Goal: Transaction & Acquisition: Purchase product/service

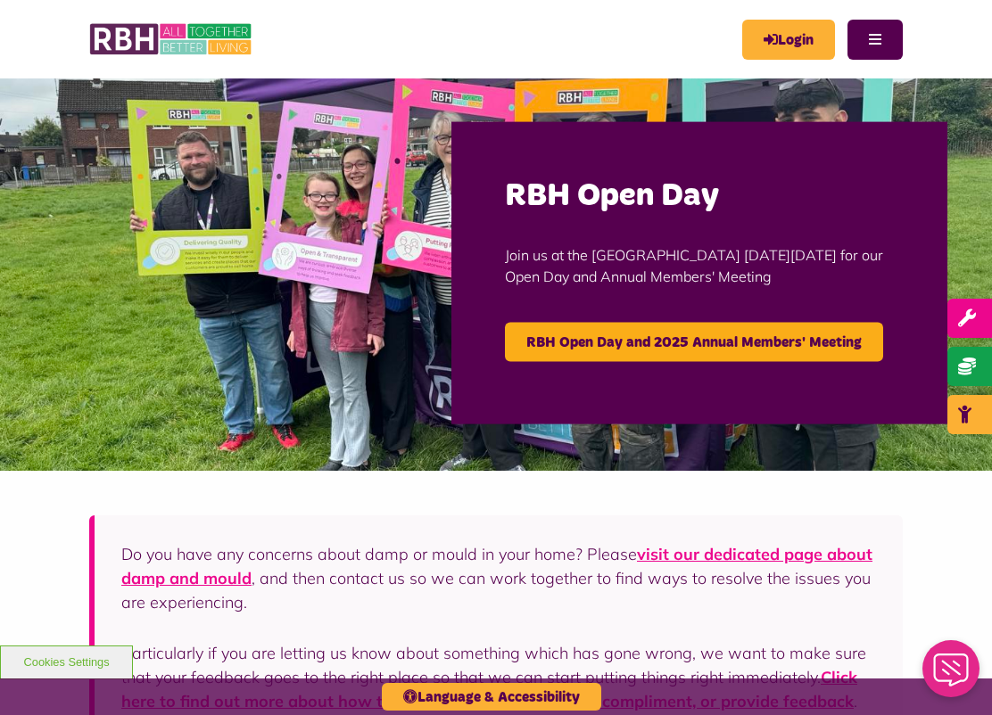
click at [786, 46] on link "Login" at bounding box center [788, 40] width 93 height 40
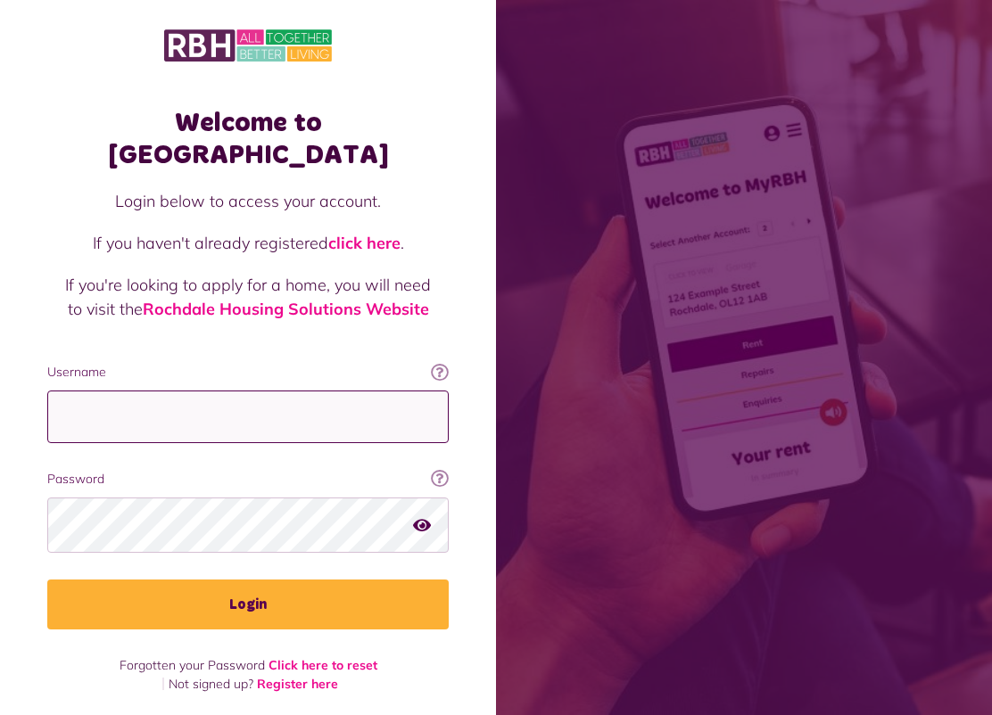
click at [318, 391] on input "Username" at bounding box center [247, 417] width 401 height 53
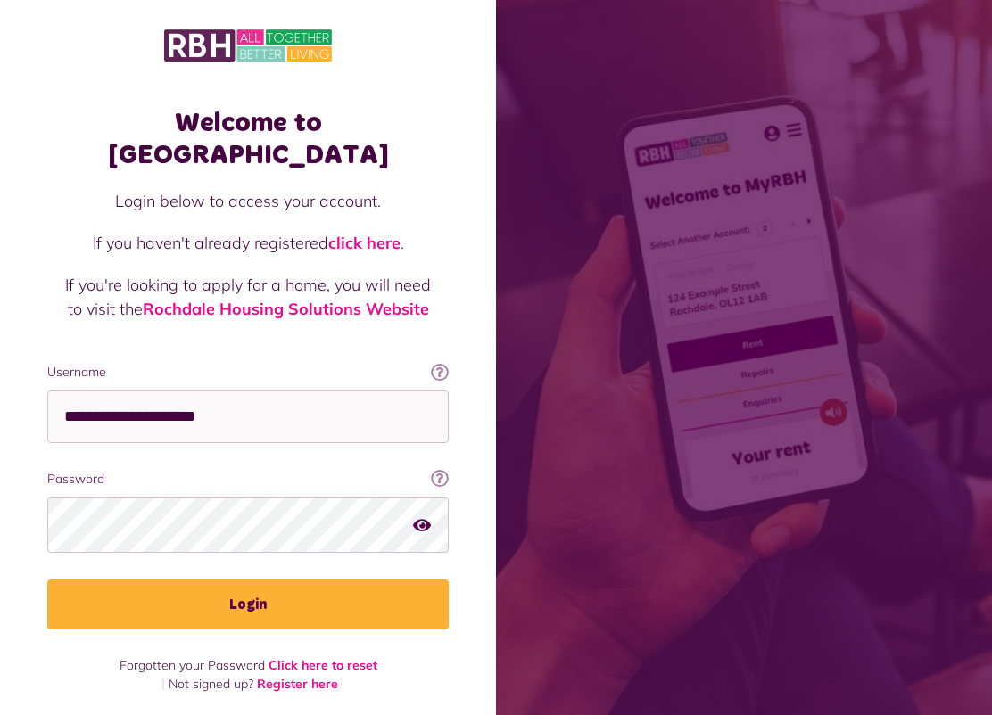
type input "**********"
click at [248, 580] on button "Login" at bounding box center [247, 605] width 401 height 50
click at [248, 582] on button "Login" at bounding box center [247, 605] width 401 height 50
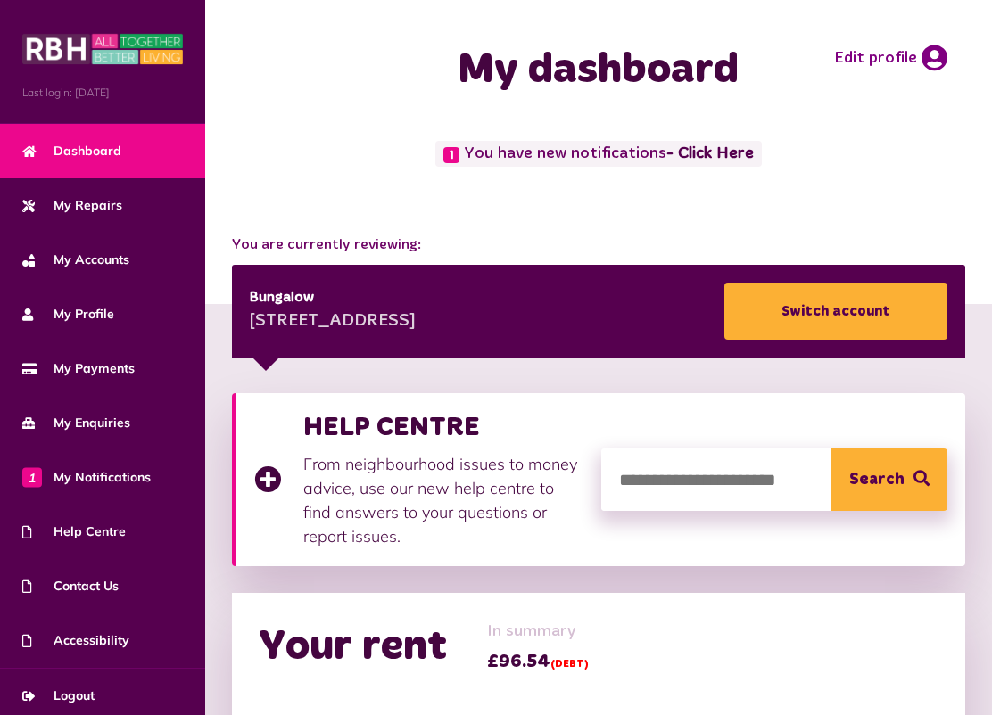
click at [723, 149] on link "- Click Here" at bounding box center [709, 154] width 87 height 16
click at [706, 148] on link "- Click Here" at bounding box center [709, 154] width 87 height 16
click at [464, 164] on span "1 You have new notifications - Click Here" at bounding box center [598, 154] width 326 height 26
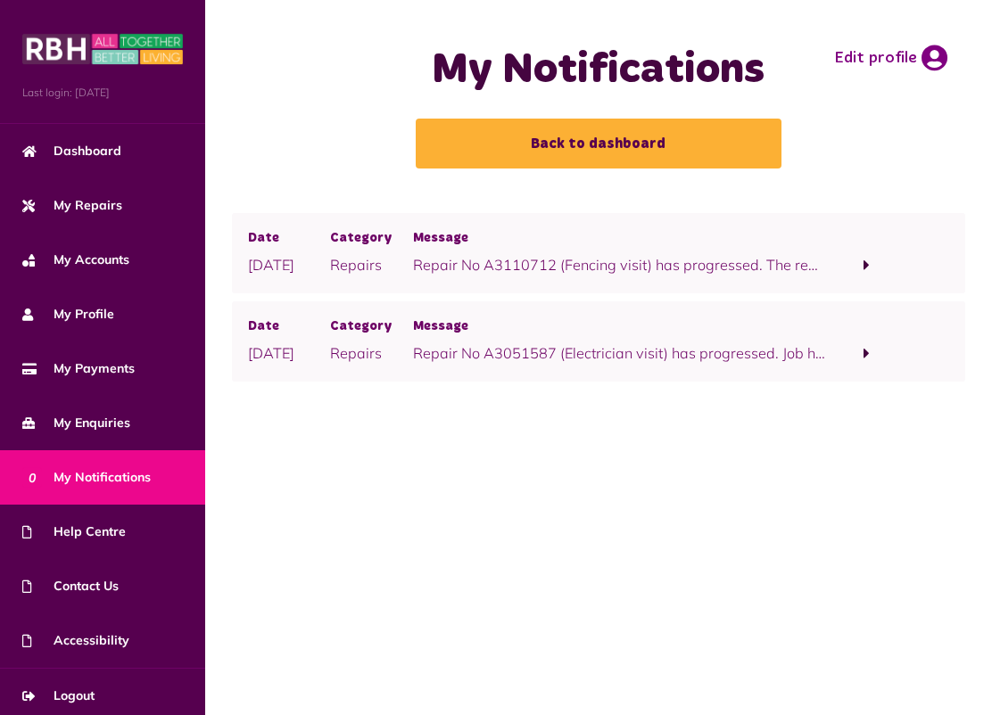
click at [426, 258] on p "Repair No A3110712 (Fencing visit) has progressed. The repair has been fully co…" at bounding box center [619, 264] width 412 height 21
click at [870, 264] on span at bounding box center [866, 265] width 82 height 24
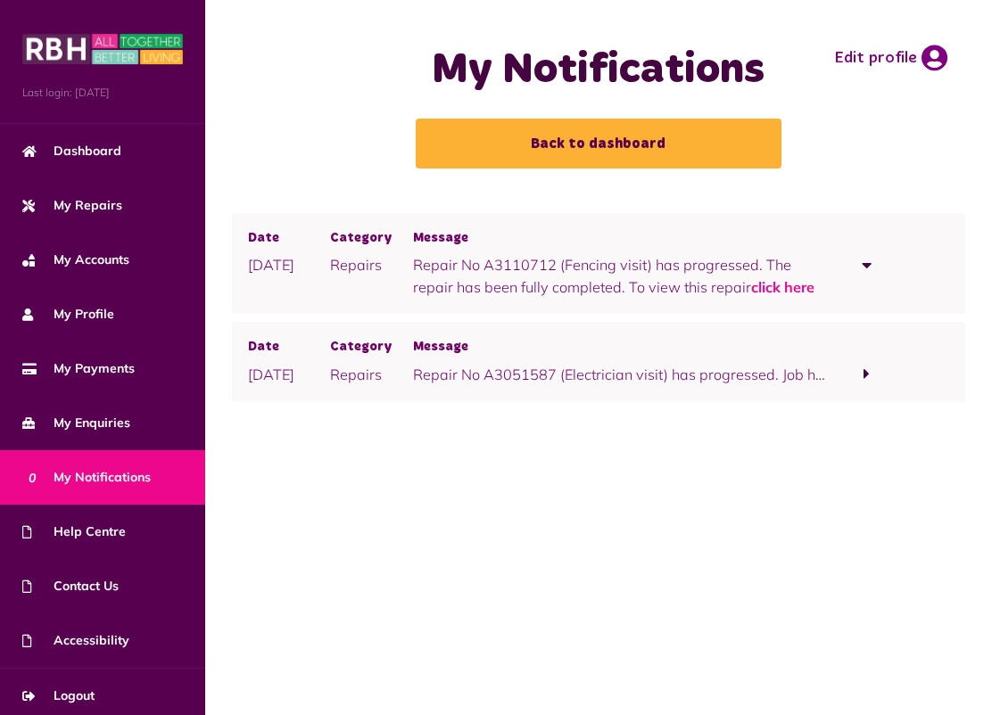
click at [71, 160] on span "Dashboard" at bounding box center [71, 151] width 99 height 19
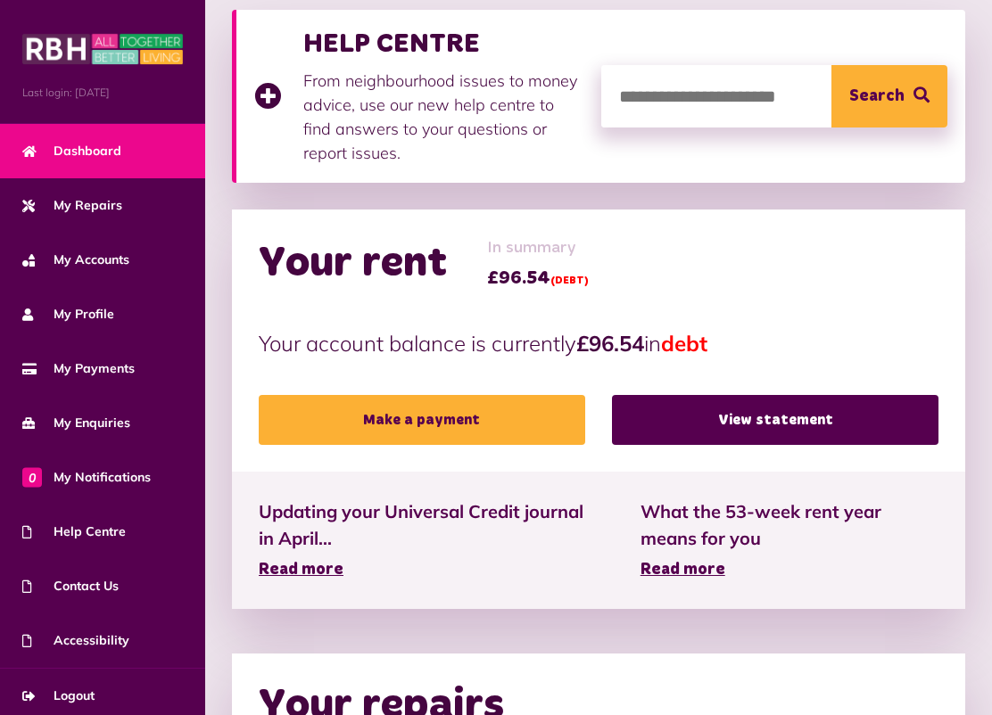
scroll to position [380, 0]
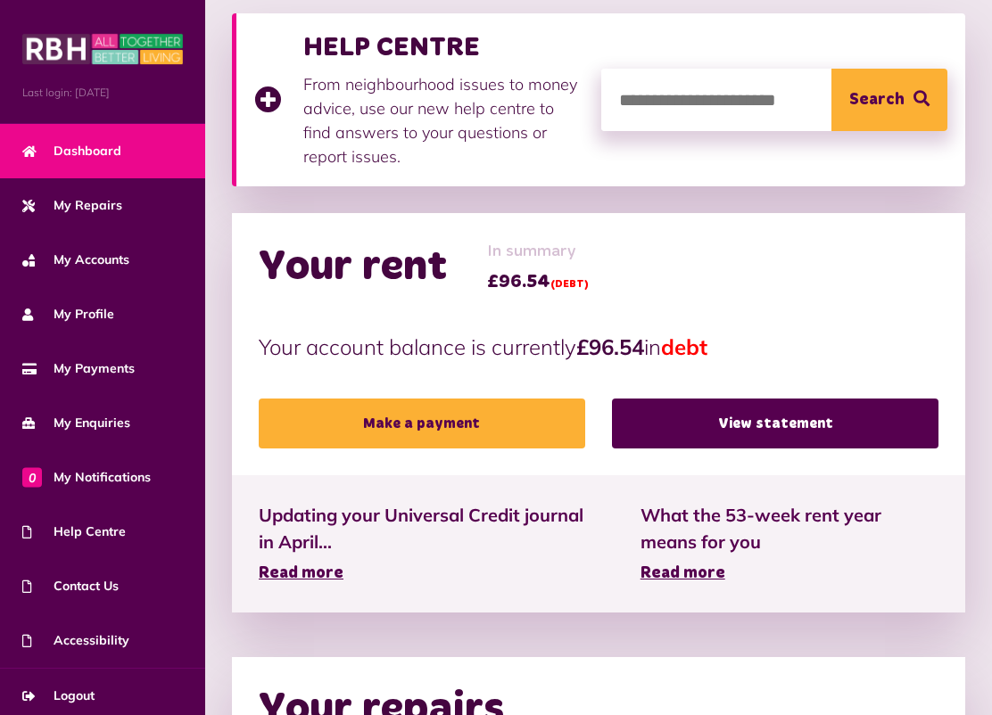
click at [401, 419] on link "Make a payment" at bounding box center [422, 424] width 326 height 50
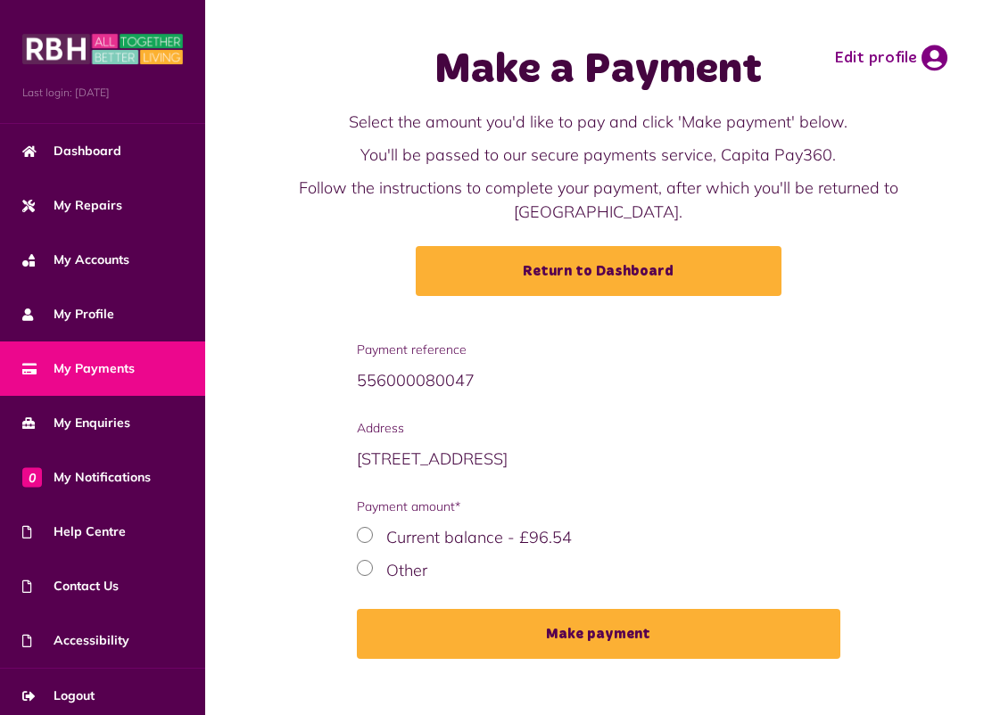
click at [388, 565] on label "Other" at bounding box center [406, 570] width 41 height 21
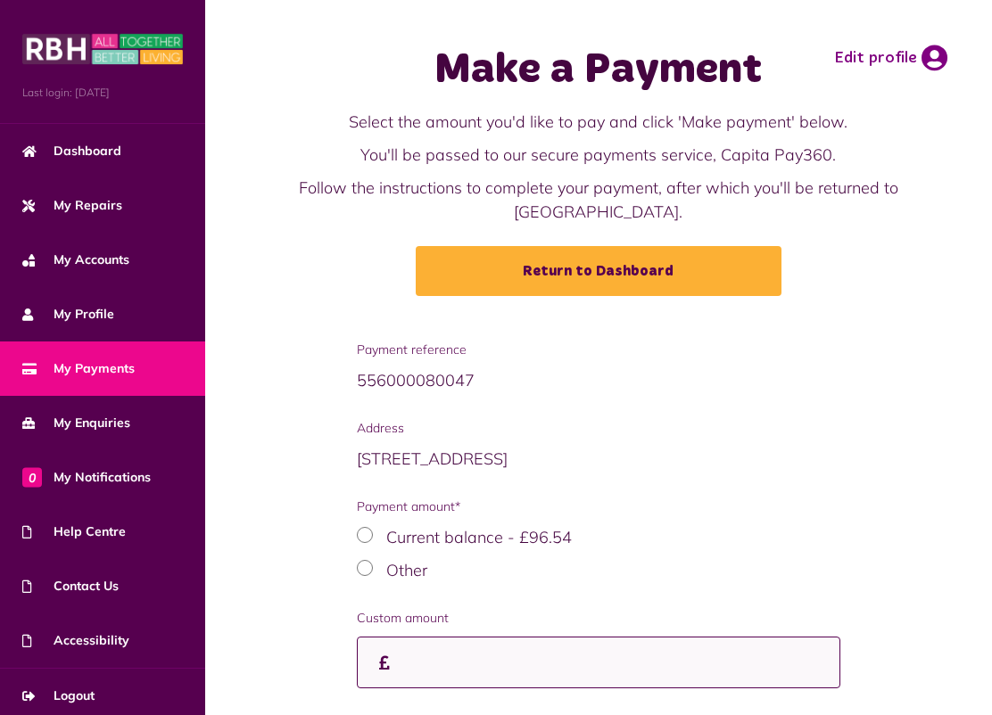
click at [506, 670] on input "Custom amount" at bounding box center [598, 663] width 483 height 53
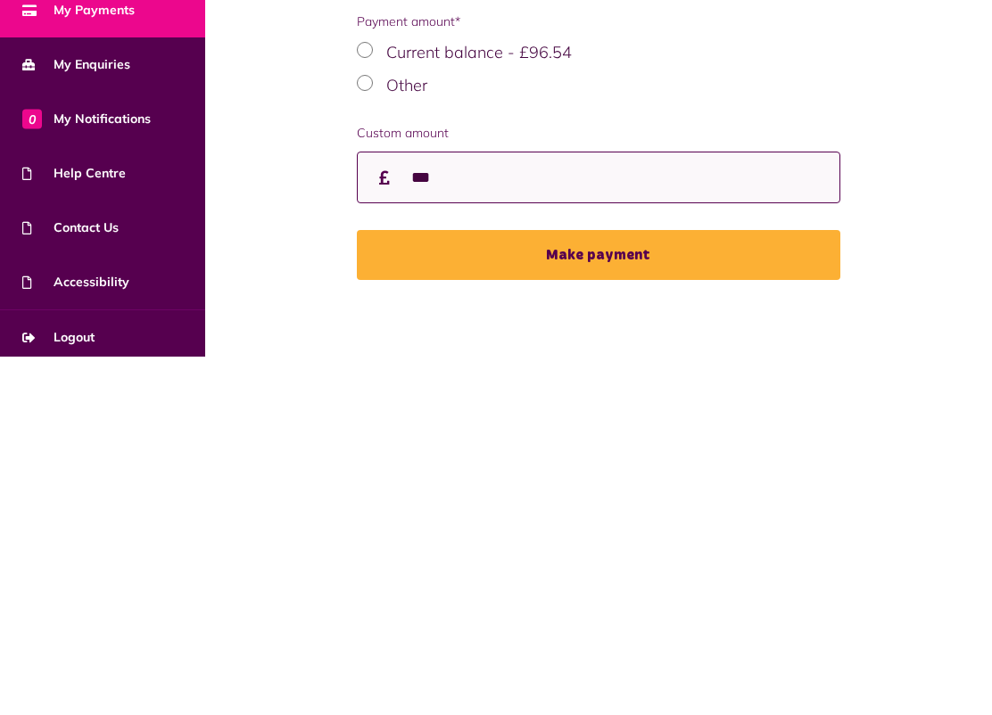
type input "***"
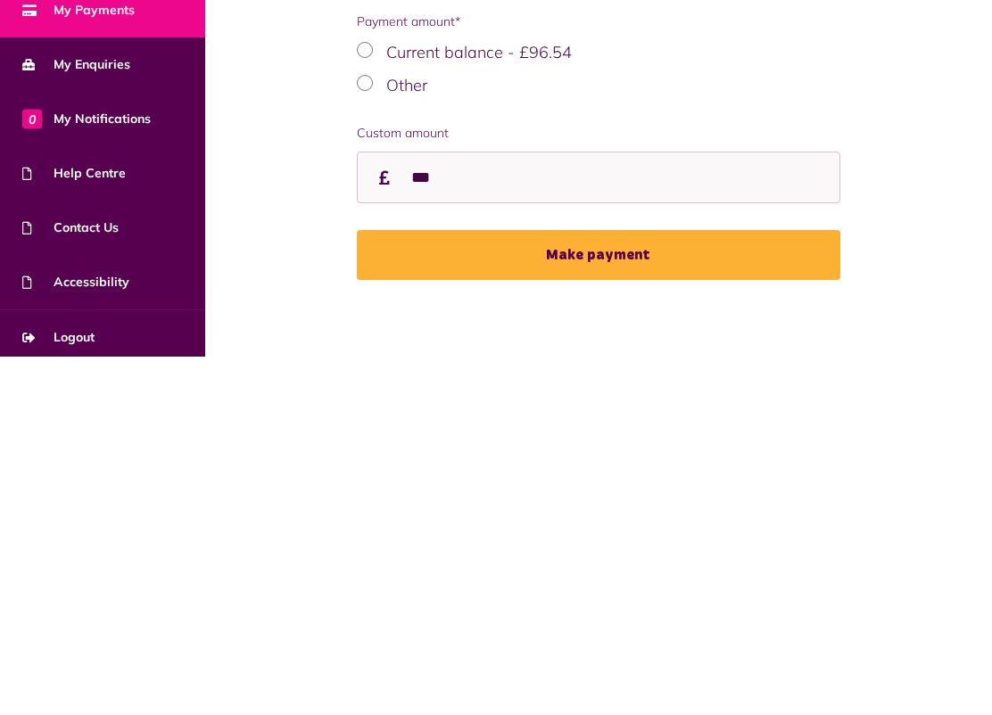
click at [551, 589] on button "Make payment" at bounding box center [598, 614] width 483 height 50
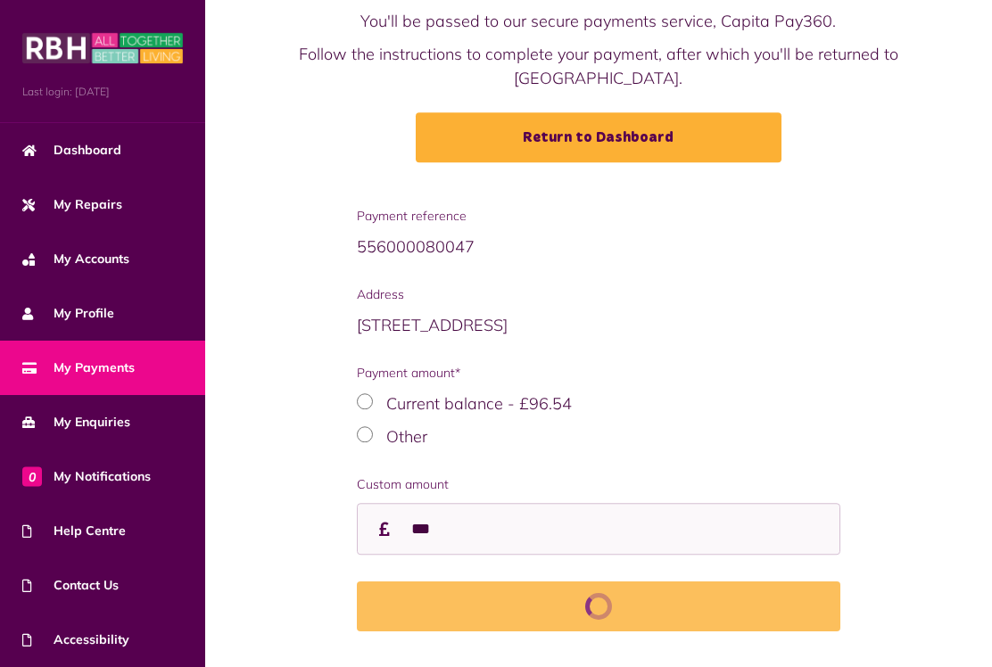
scroll to position [181, 0]
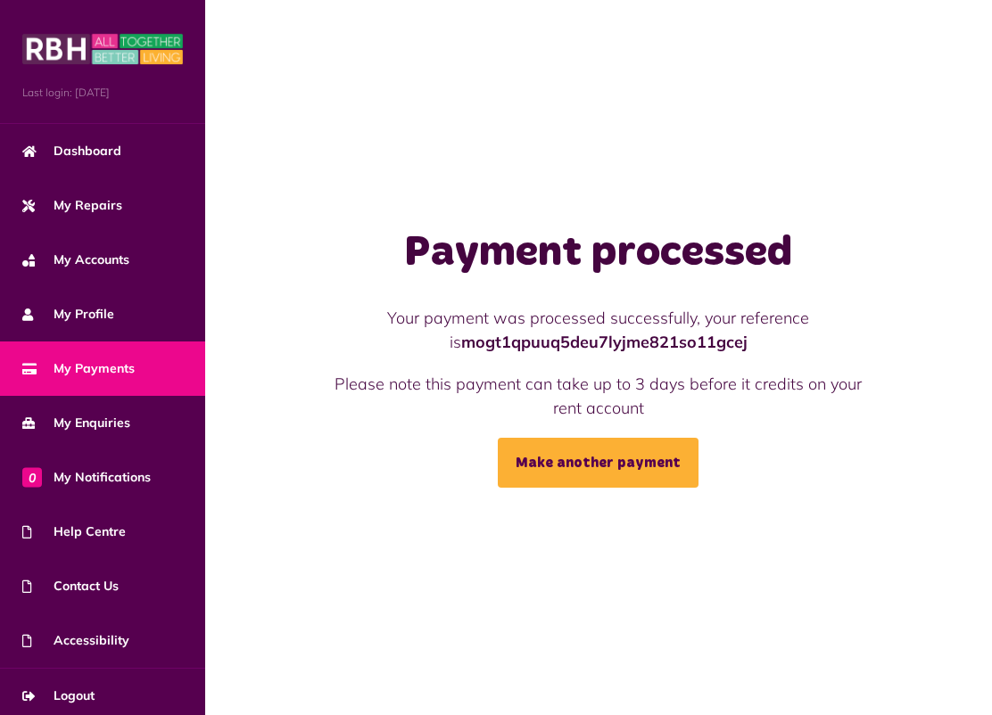
click at [83, 698] on span "Logout" at bounding box center [58, 696] width 72 height 19
